Goal: Task Accomplishment & Management: Manage account settings

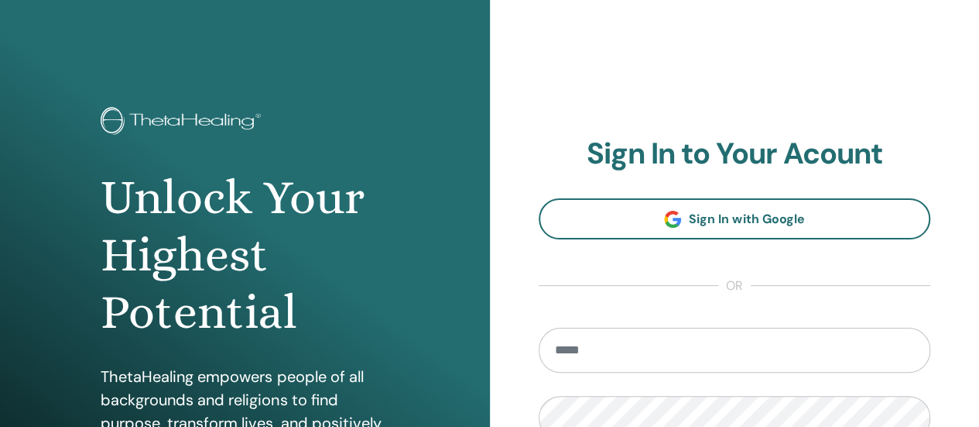
type input "**********"
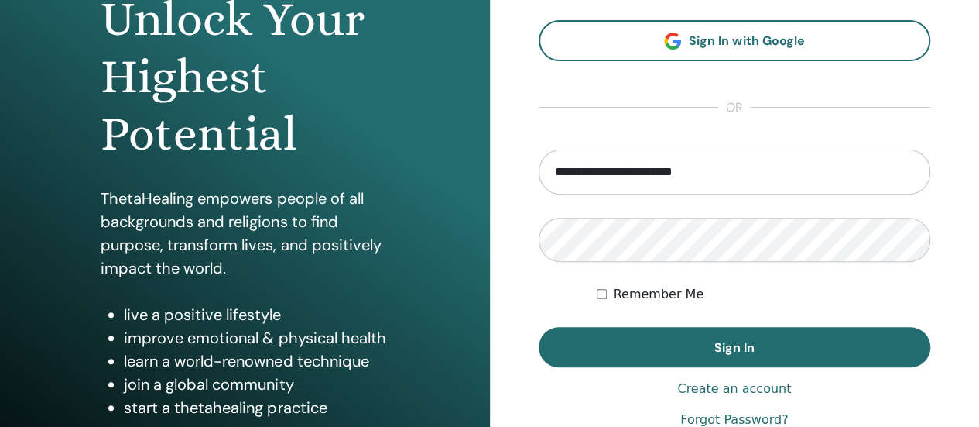
scroll to position [182, 0]
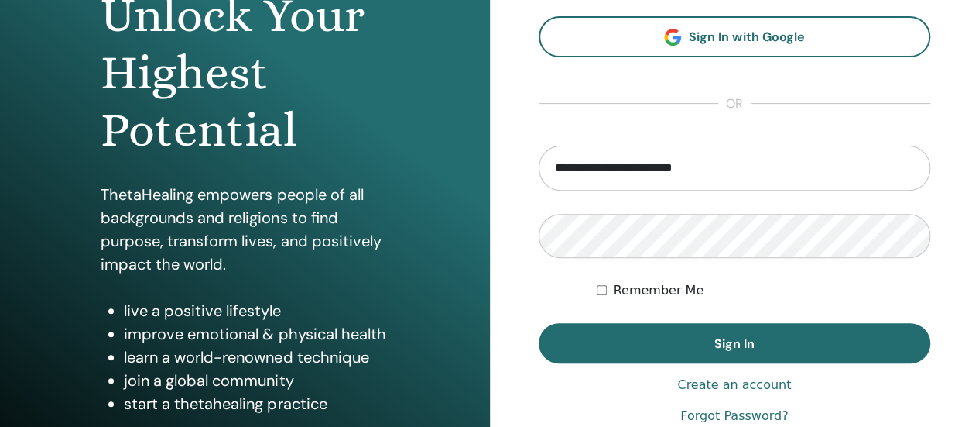
drag, startPoint x: 988, startPoint y: 57, endPoint x: 990, endPoint y: 156, distance: 98.3
click at [979, 156] on html "**********" at bounding box center [489, 31] width 979 height 427
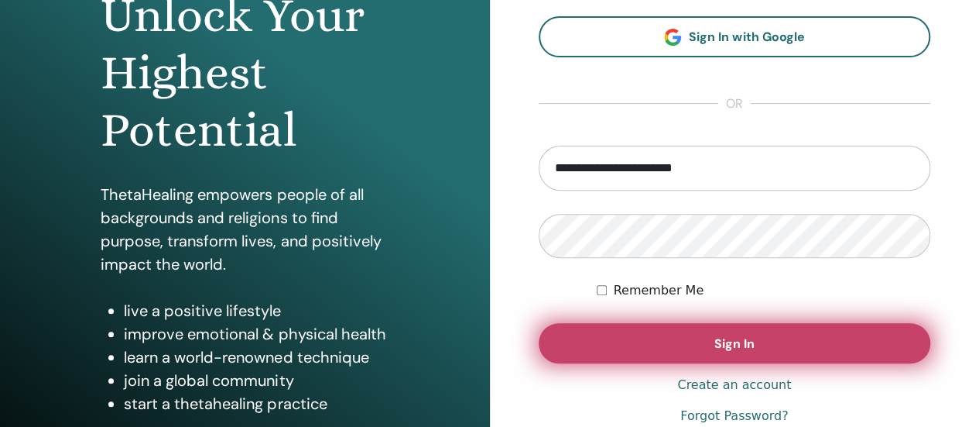
click at [725, 351] on span "Sign In" at bounding box center [735, 343] width 40 height 16
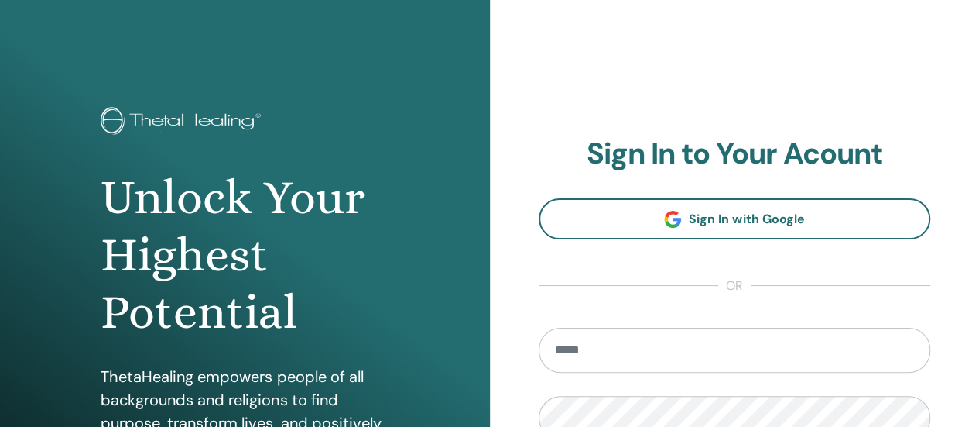
type input "**********"
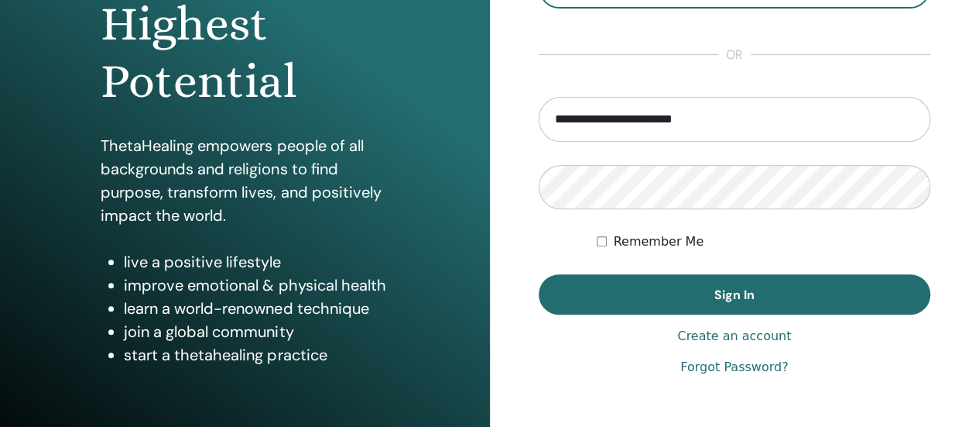
scroll to position [234, 0]
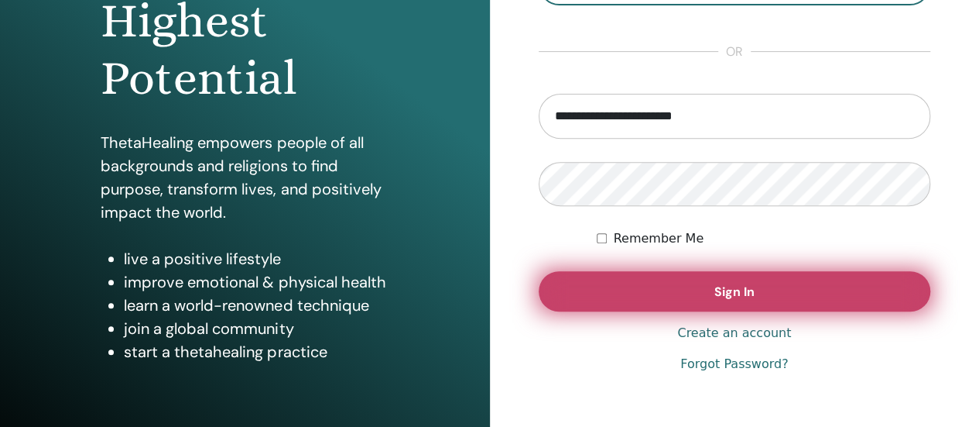
click at [742, 291] on span "Sign In" at bounding box center [735, 291] width 40 height 16
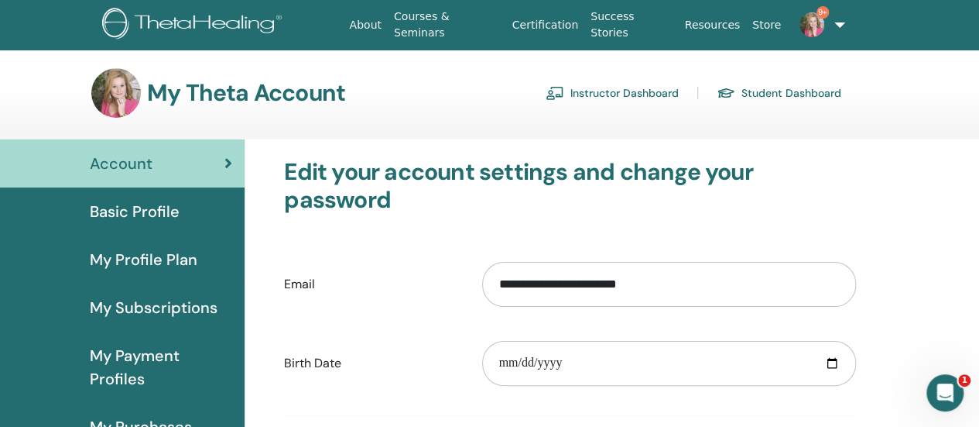
click at [642, 95] on link "Instructor Dashboard" at bounding box center [612, 93] width 133 height 25
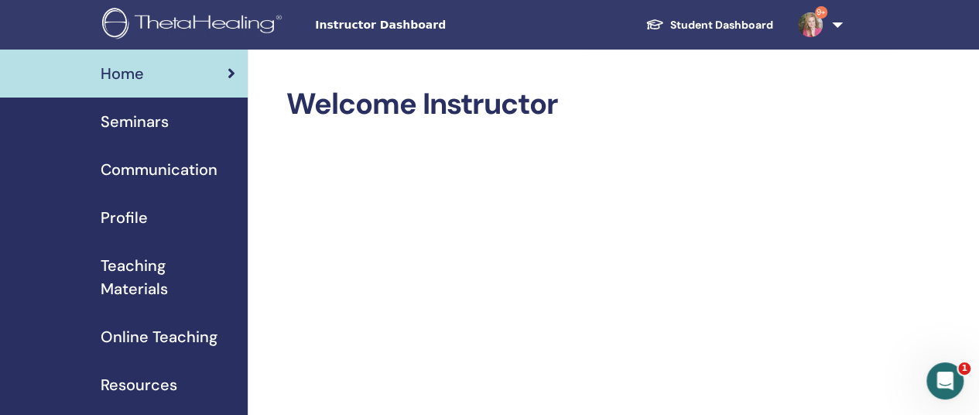
click at [142, 117] on span "Seminars" at bounding box center [135, 121] width 68 height 23
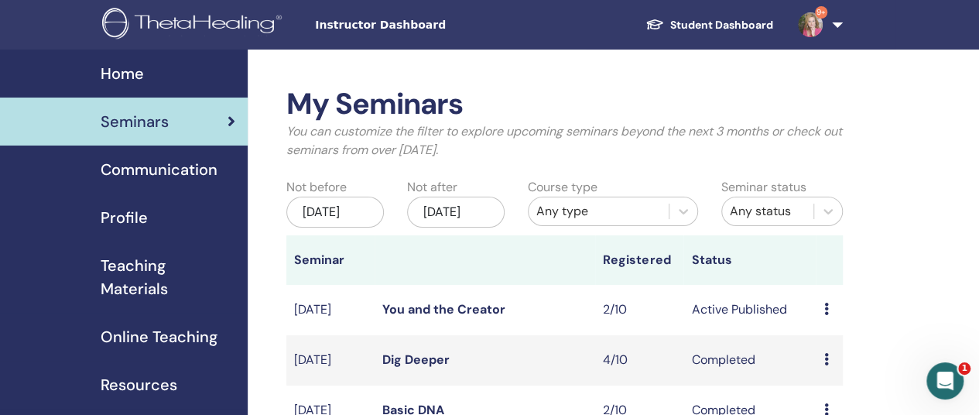
click at [432, 317] on link "You and the Creator" at bounding box center [443, 309] width 123 height 16
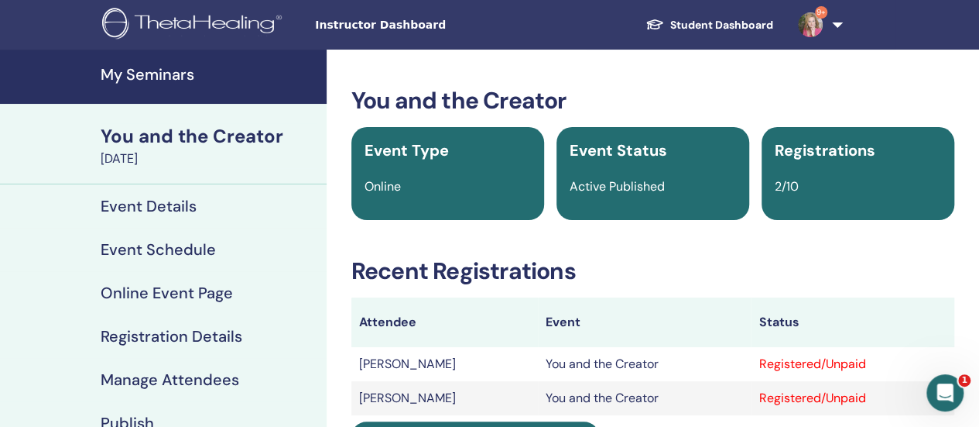
scroll to position [50, 0]
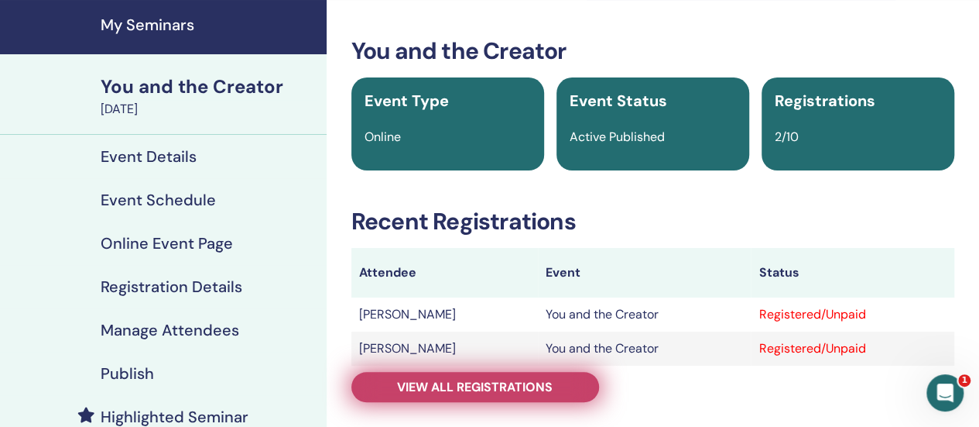
click at [458, 381] on span "View all registrations" at bounding box center [475, 387] width 156 height 16
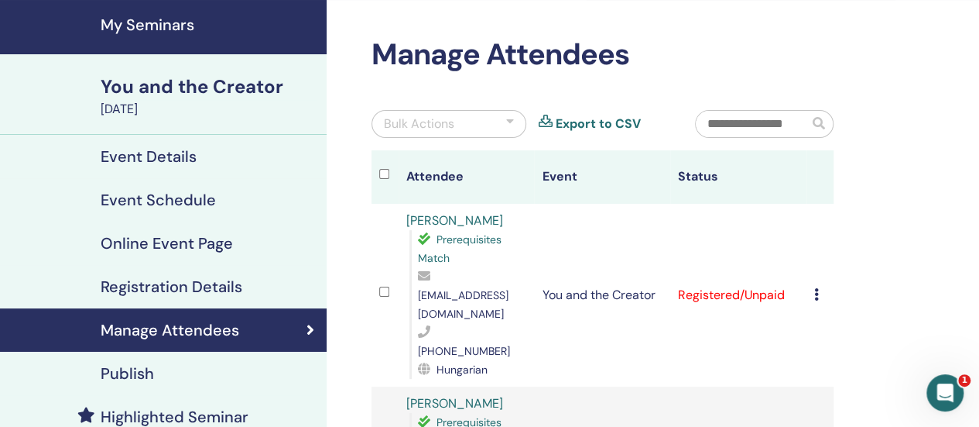
click at [816, 288] on icon at bounding box center [816, 294] width 5 height 12
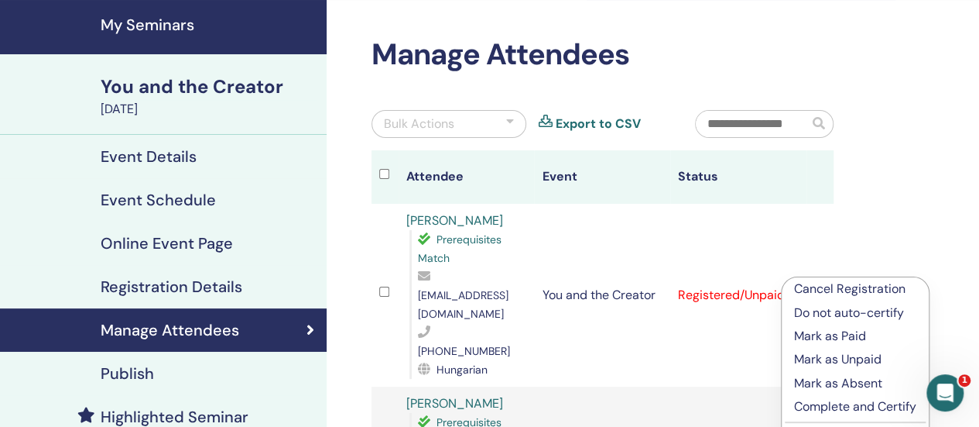
click at [828, 406] on p "Complete and Certify" at bounding box center [855, 406] width 122 height 19
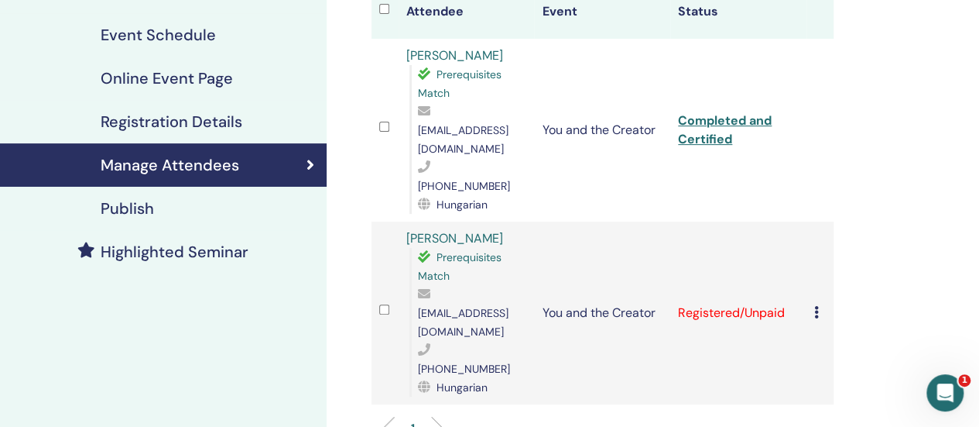
scroll to position [213, 0]
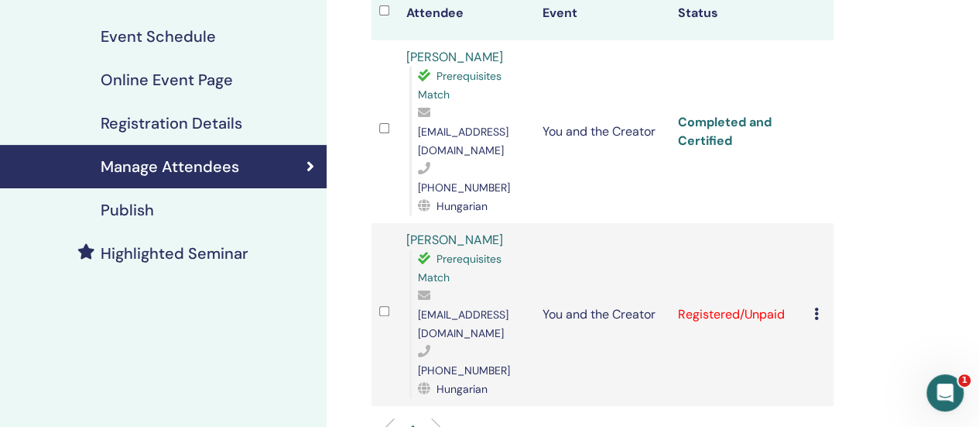
click at [734, 114] on link "Completed and Certified" at bounding box center [725, 131] width 94 height 35
click at [813, 266] on td "Cancel Registration Do not auto-certify Mark as Paid Mark as Unpaid Mark as Abs…" at bounding box center [820, 314] width 27 height 183
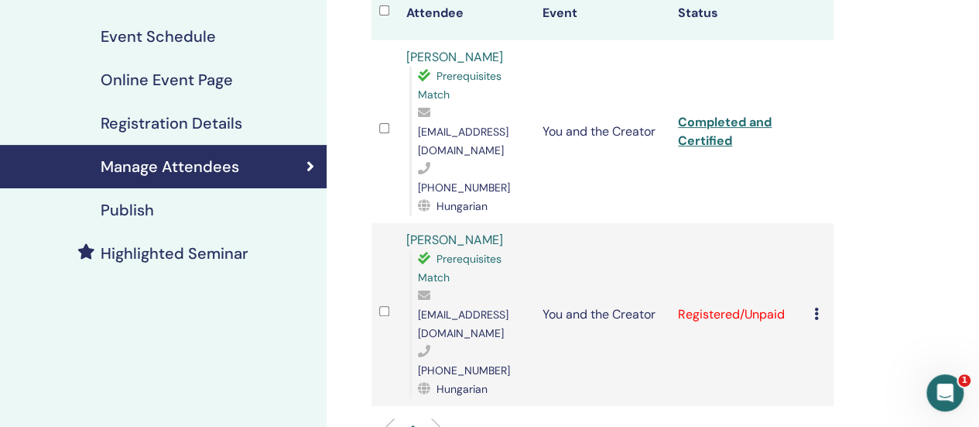
click at [813, 267] on td "Cancel Registration Do not auto-certify Mark as Paid Mark as Unpaid Mark as Abs…" at bounding box center [820, 314] width 27 height 183
click at [818, 307] on icon at bounding box center [816, 313] width 5 height 12
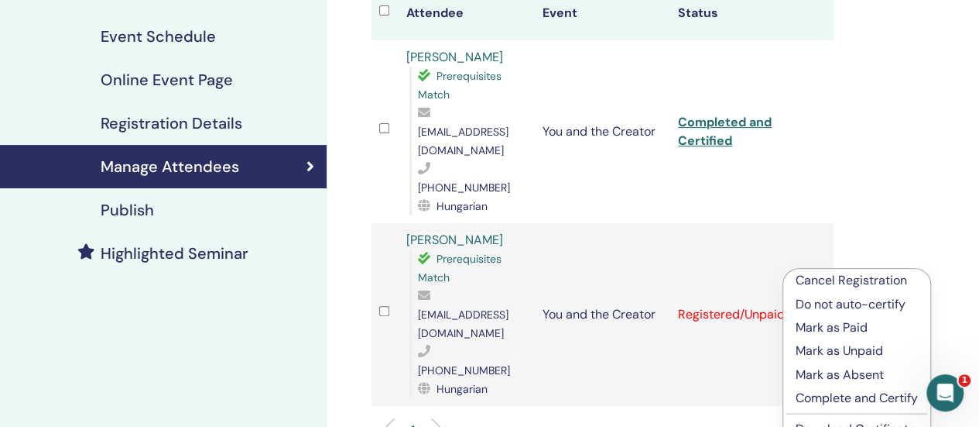
click at [818, 269] on li "Cancel Registration" at bounding box center [856, 280] width 147 height 23
click at [818, 307] on icon at bounding box center [816, 313] width 5 height 12
click at [822, 394] on p "Complete and Certify" at bounding box center [857, 398] width 122 height 19
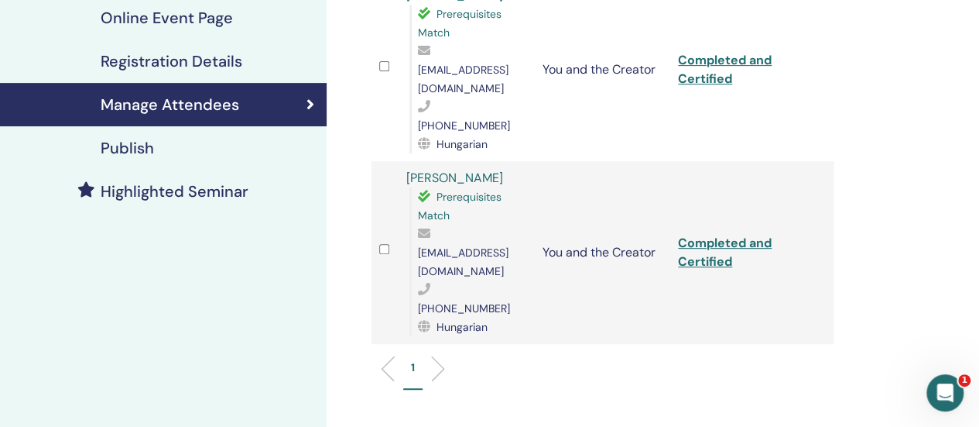
scroll to position [332, 0]
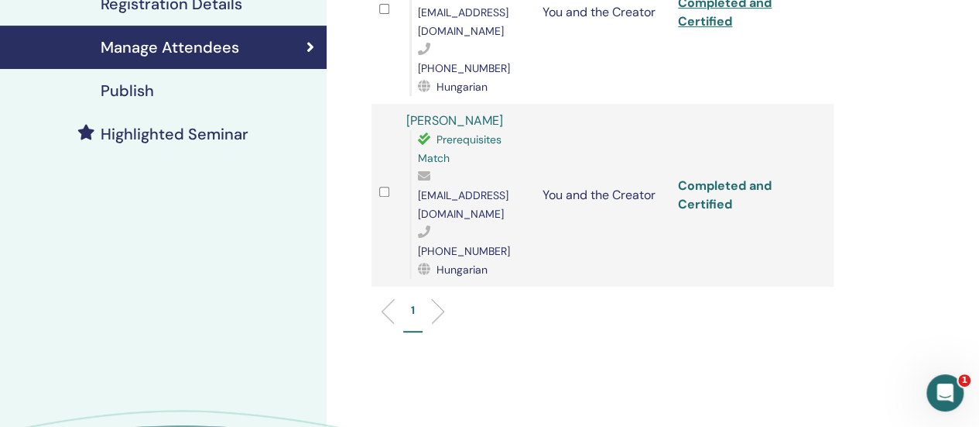
click at [699, 177] on link "Completed and Certified" at bounding box center [725, 194] width 94 height 35
